Goal: Task Accomplishment & Management: Complete application form

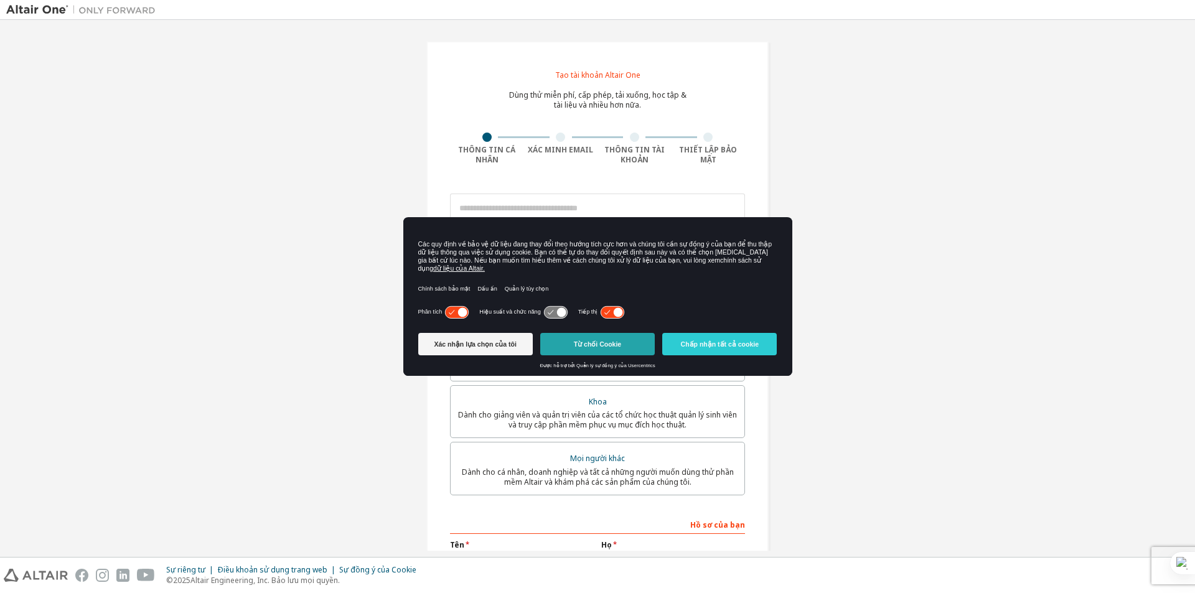
click at [559, 338] on button "Từ chối Cookie" at bounding box center [597, 344] width 115 height 22
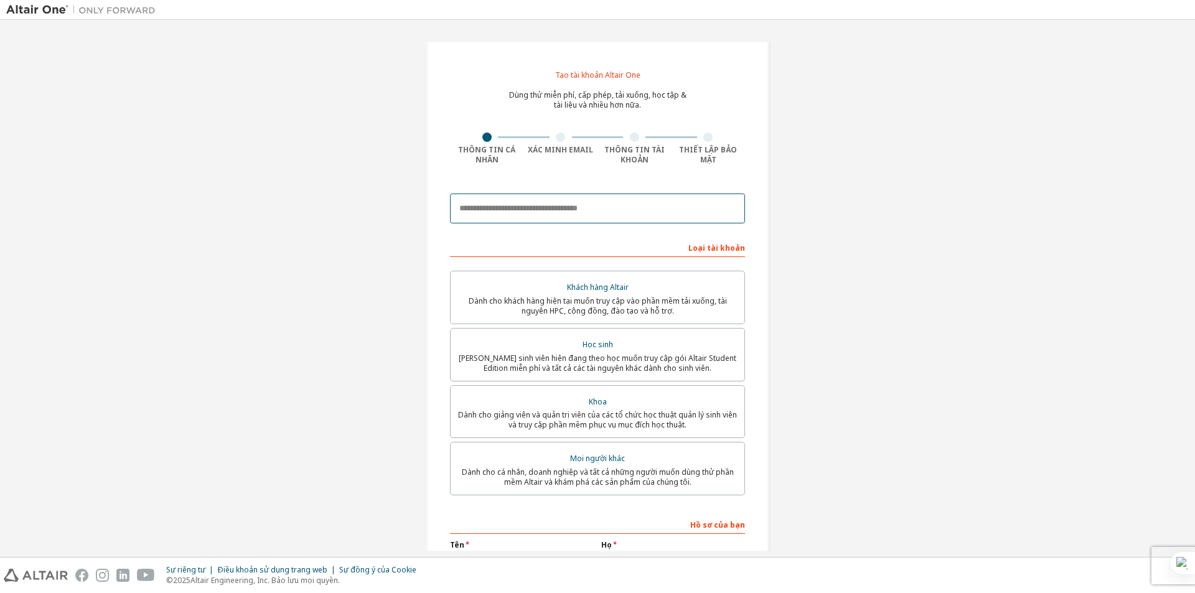
click at [573, 207] on input "email" at bounding box center [597, 209] width 295 height 30
type input "**********"
click at [738, 182] on div "**********" at bounding box center [598, 362] width 342 height 643
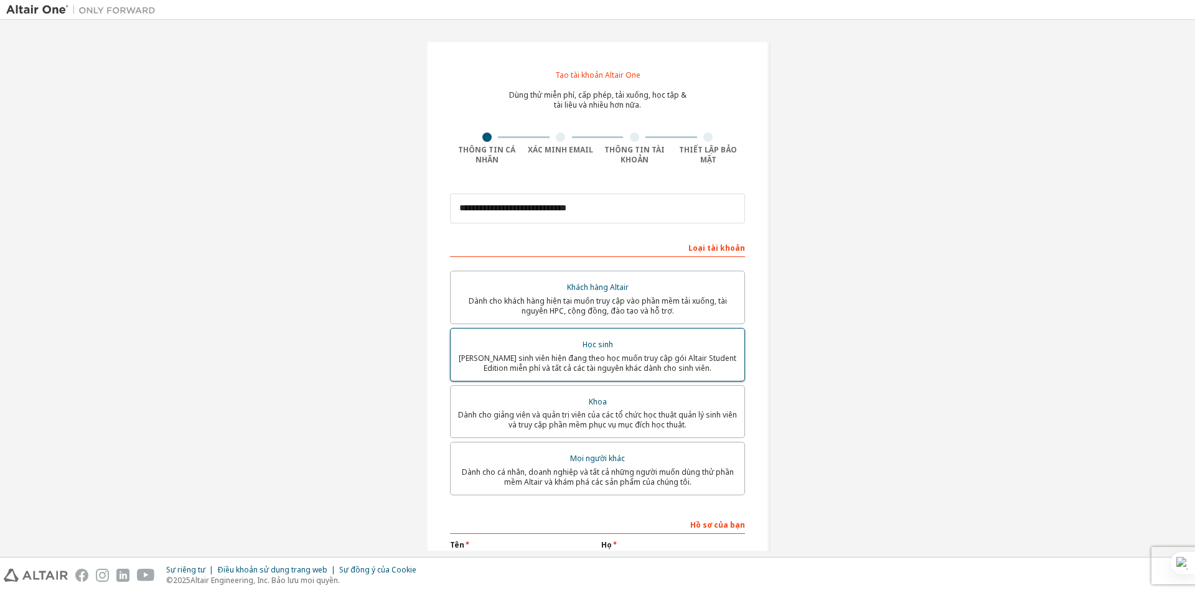
click at [621, 366] on font "[PERSON_NAME] sinh viên hiện đang theo học muốn truy cập gói Altair Student Edi…" at bounding box center [598, 363] width 278 height 21
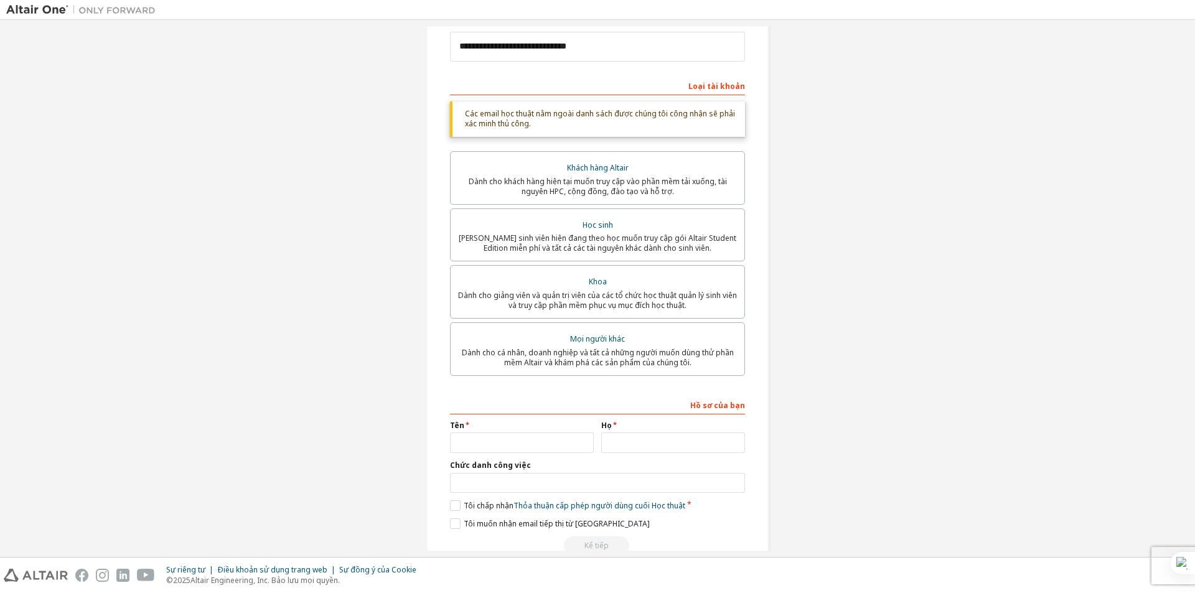
scroll to position [187, 0]
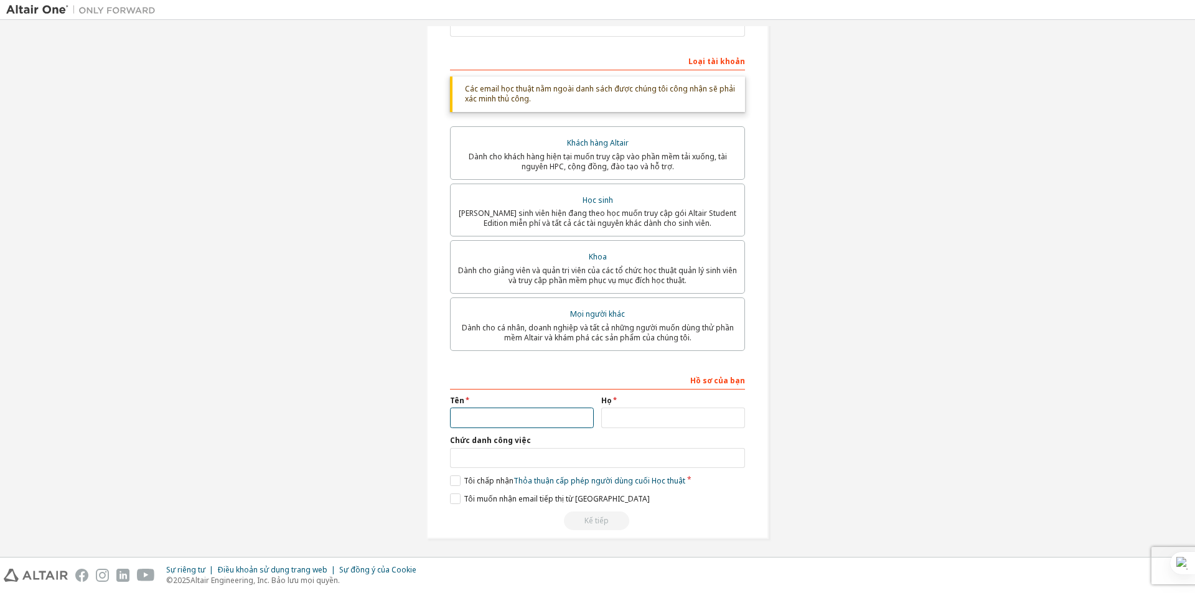
click at [523, 423] on input "text" at bounding box center [522, 418] width 144 height 21
type input "**"
click at [636, 421] on input "text" at bounding box center [673, 418] width 144 height 21
type input "***"
click at [591, 465] on input "text" at bounding box center [597, 458] width 295 height 21
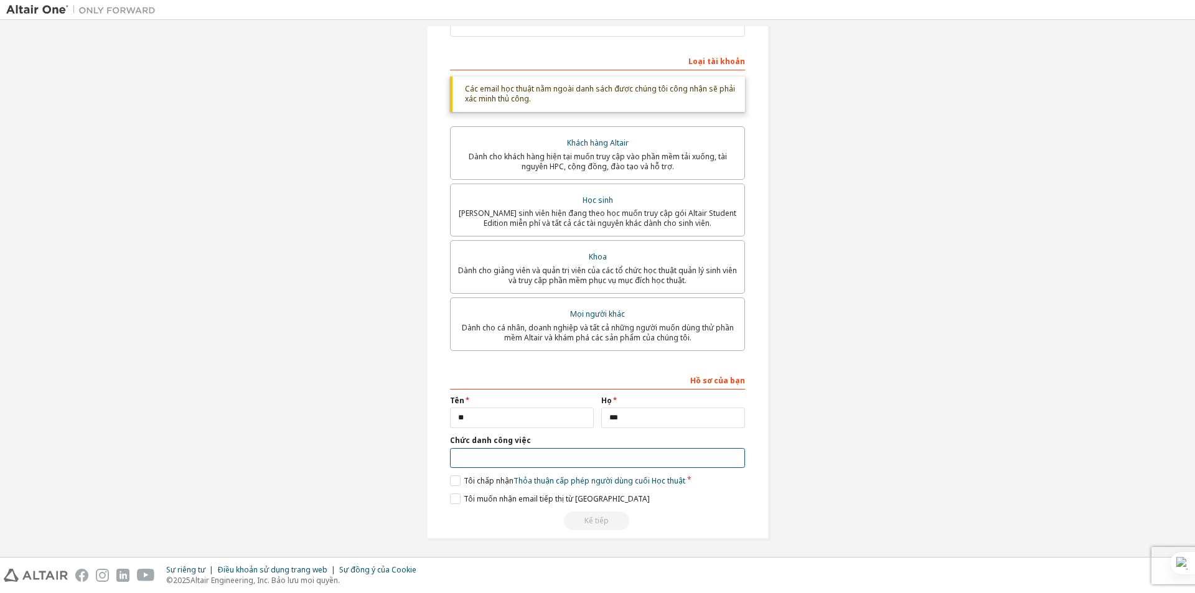
type input "*******"
click at [475, 479] on font "Tôi chấp nhận" at bounding box center [489, 481] width 50 height 11
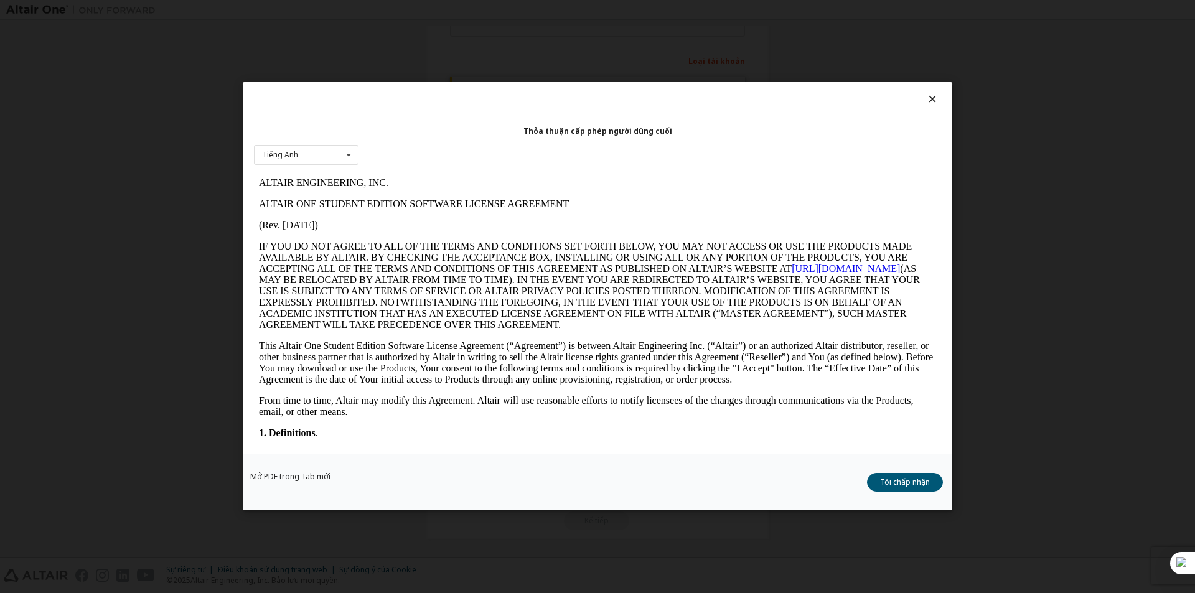
scroll to position [0, 0]
click at [928, 92] on div "Thỏa thuận cấp phép người dùng cuối Tiếng Anh Tiếng Anh" at bounding box center [598, 268] width 710 height 372
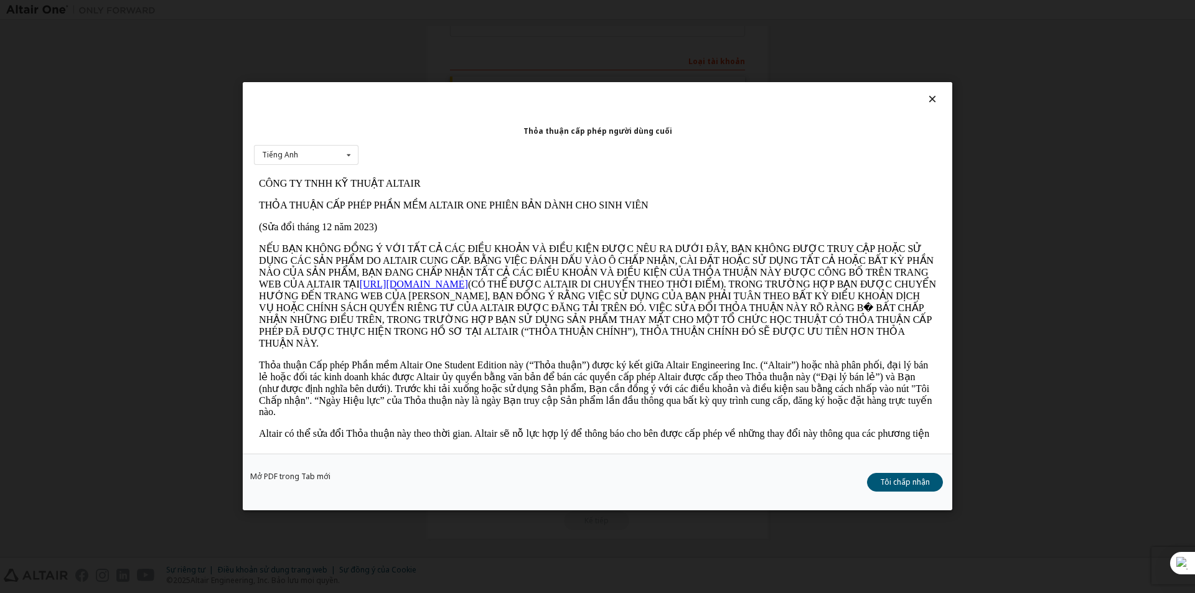
click at [931, 97] on icon at bounding box center [932, 98] width 13 height 11
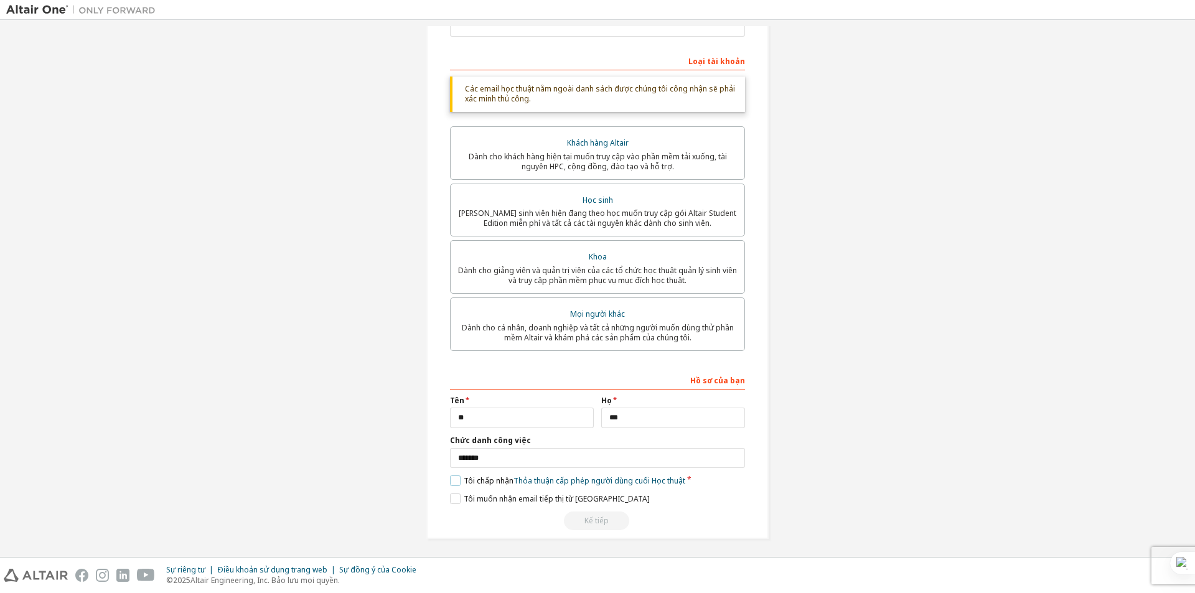
click at [452, 483] on label "Tôi chấp nhận Thỏa thuận cấp phép người dùng cuối Học thuật" at bounding box center [567, 481] width 235 height 11
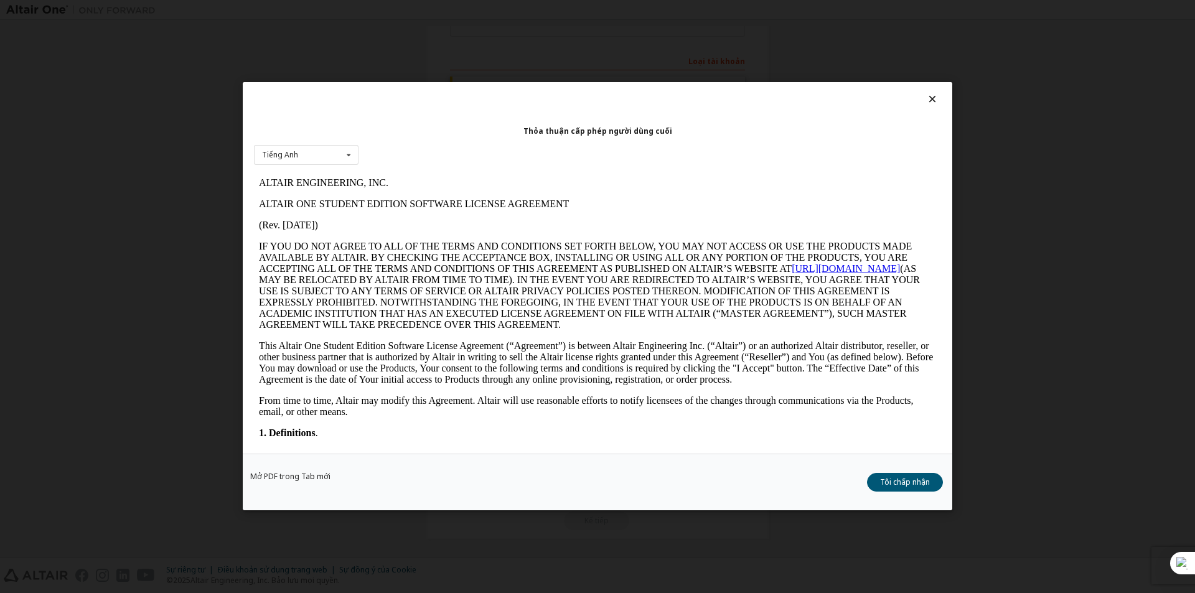
click at [932, 92] on div "Thỏa thuận cấp phép người dùng cuối Tiếng Anh Tiếng Anh" at bounding box center [598, 268] width 710 height 372
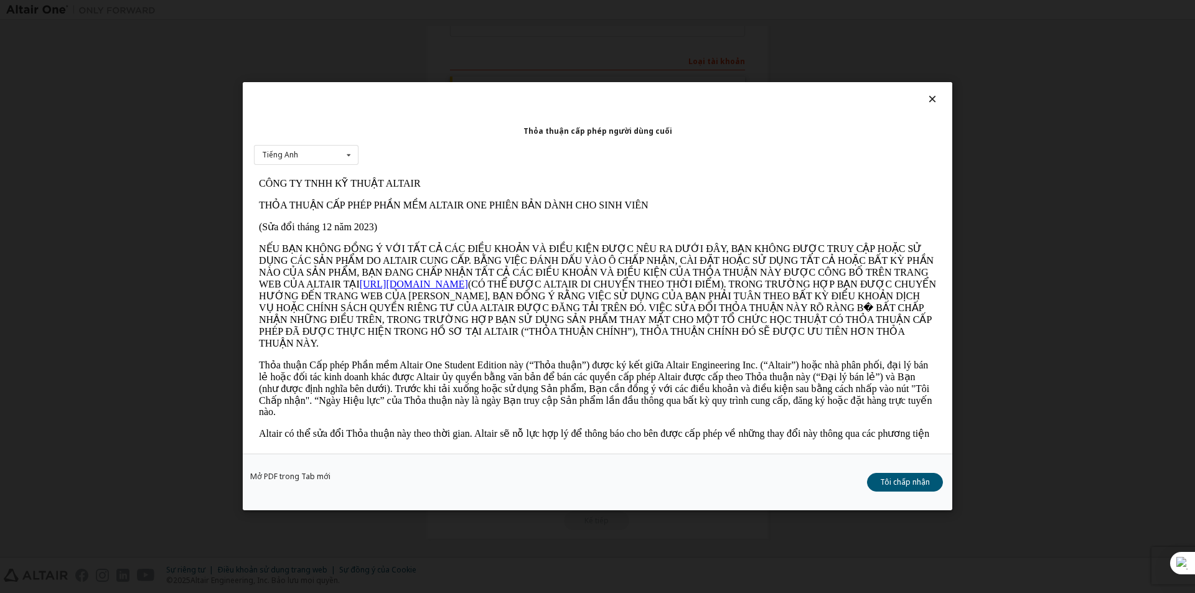
drag, startPoint x: 932, startPoint y: 97, endPoint x: 908, endPoint y: 125, distance: 37.1
click at [932, 98] on icon at bounding box center [932, 98] width 13 height 11
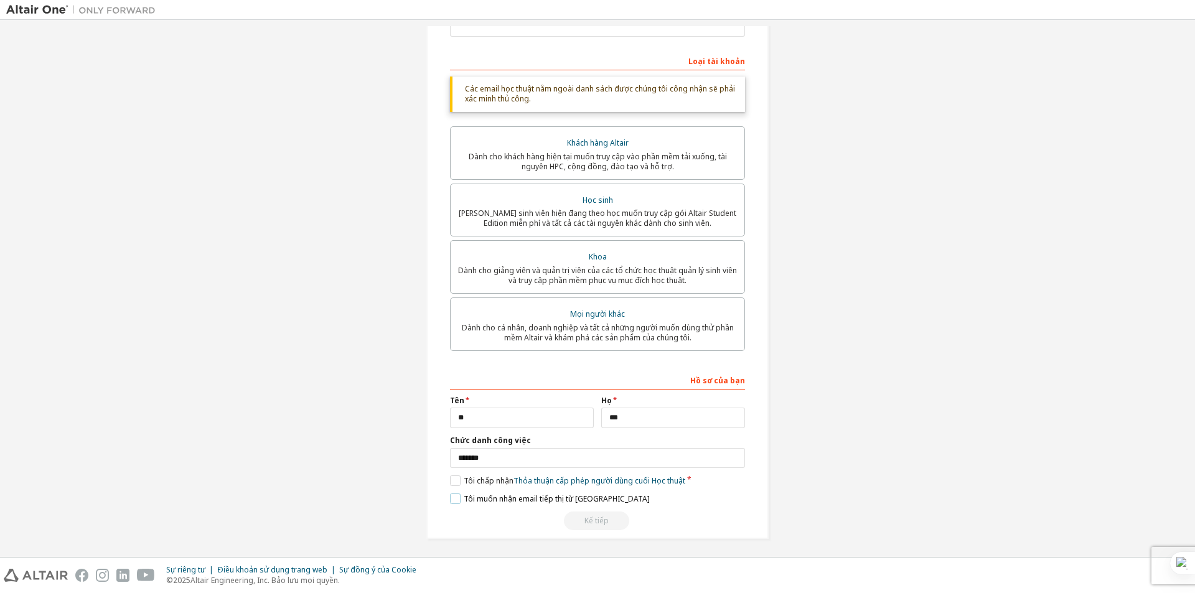
click at [453, 499] on label "Tôi muốn nhận email tiếp thị từ [GEOGRAPHIC_DATA]" at bounding box center [550, 499] width 200 height 11
click at [450, 486] on label "Tôi chấp nhận Thỏa thuận cấp phép người dùng cuối Học thuật" at bounding box center [567, 481] width 235 height 11
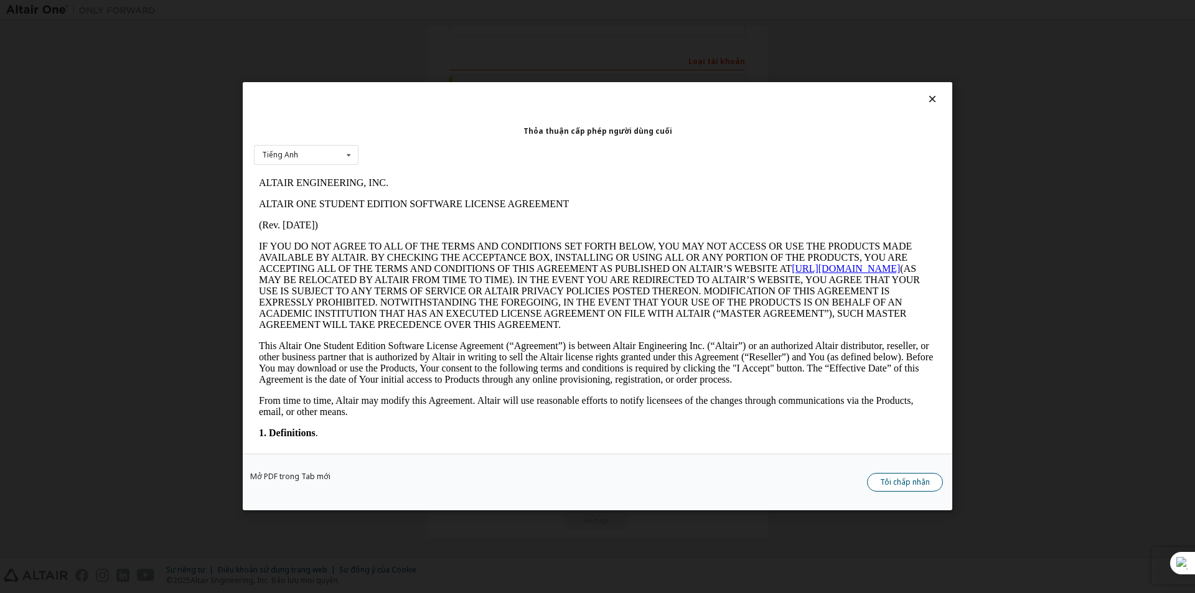
click at [895, 488] on font "Tôi chấp nhận" at bounding box center [905, 483] width 50 height 11
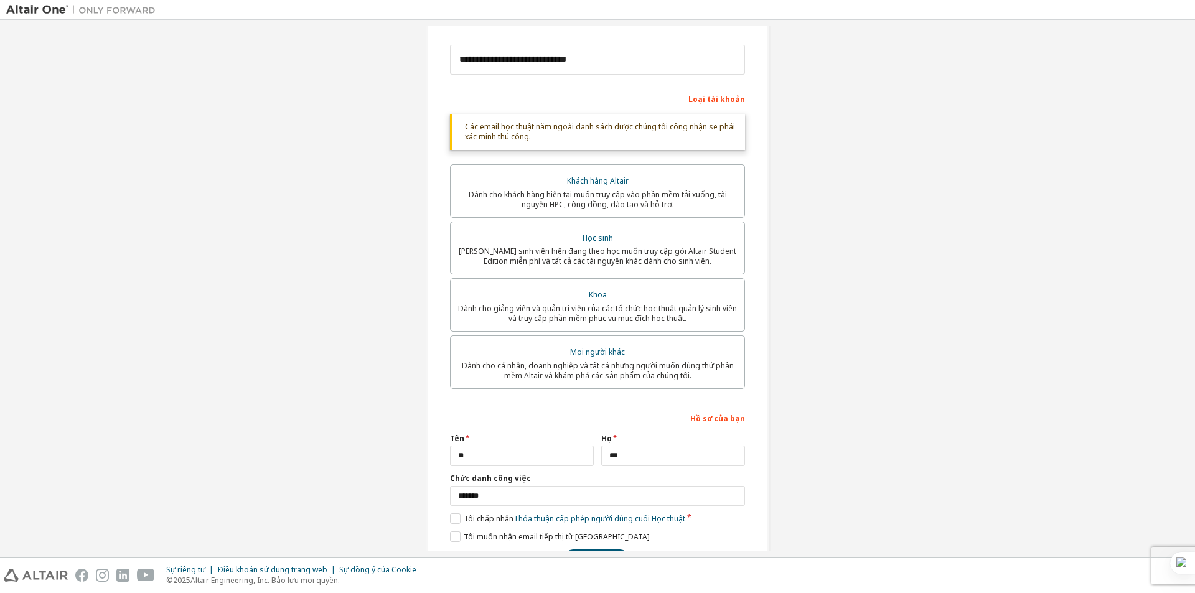
scroll to position [190, 0]
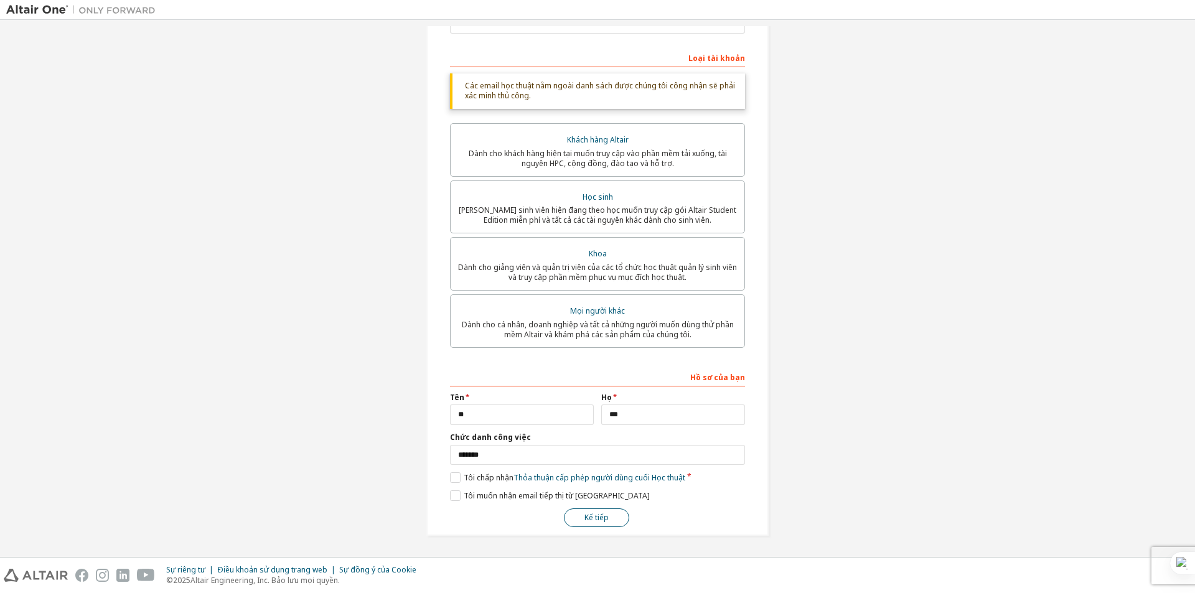
click at [602, 514] on font "Kế tiếp" at bounding box center [597, 517] width 24 height 11
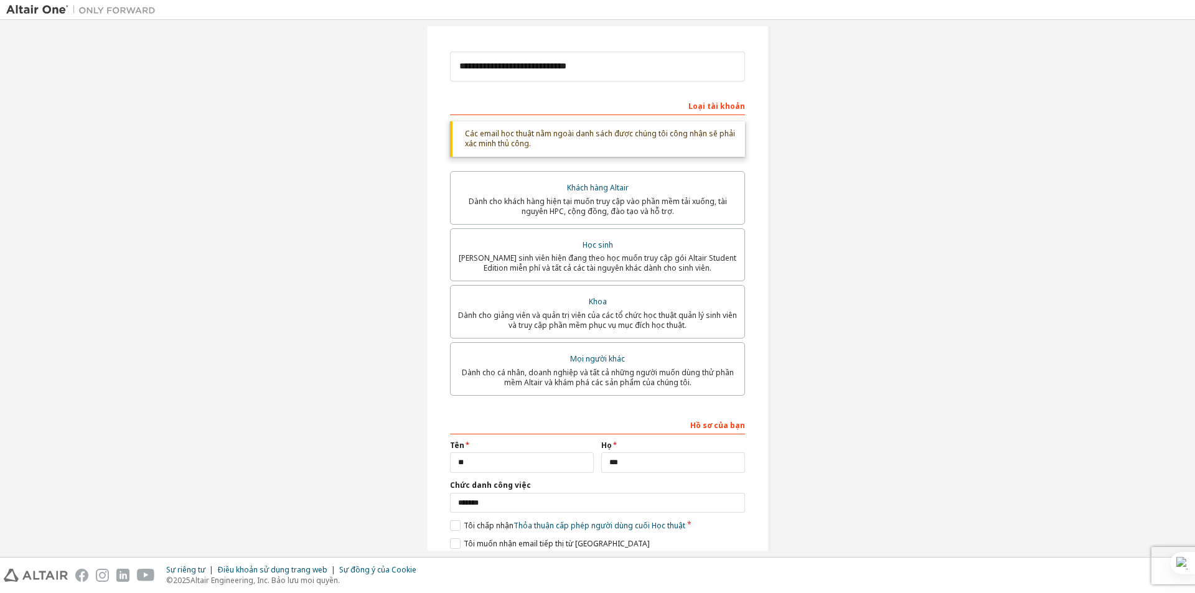
scroll to position [0, 0]
